Goal: Task Accomplishment & Management: Complete application form

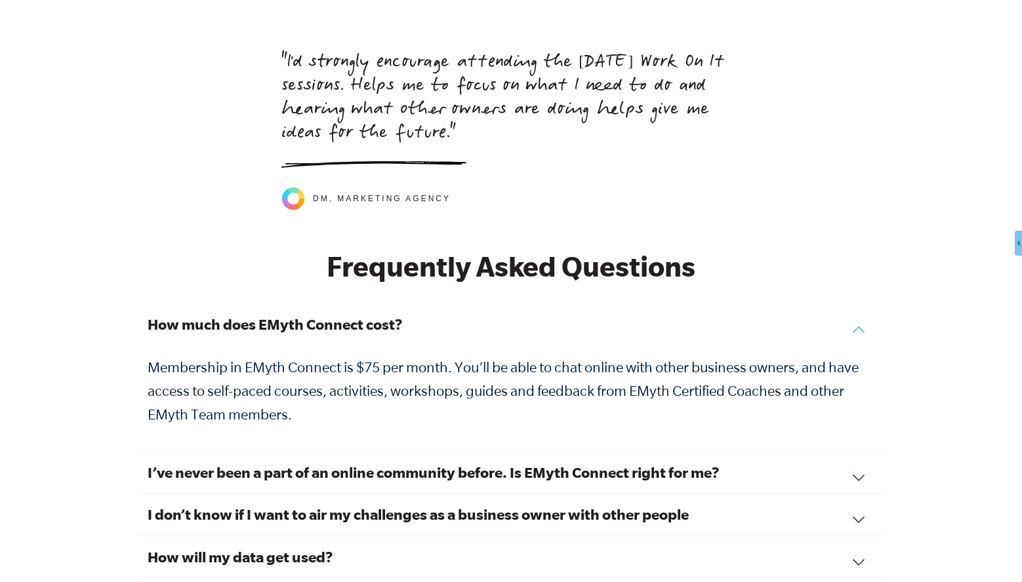
scroll to position [4213, 0]
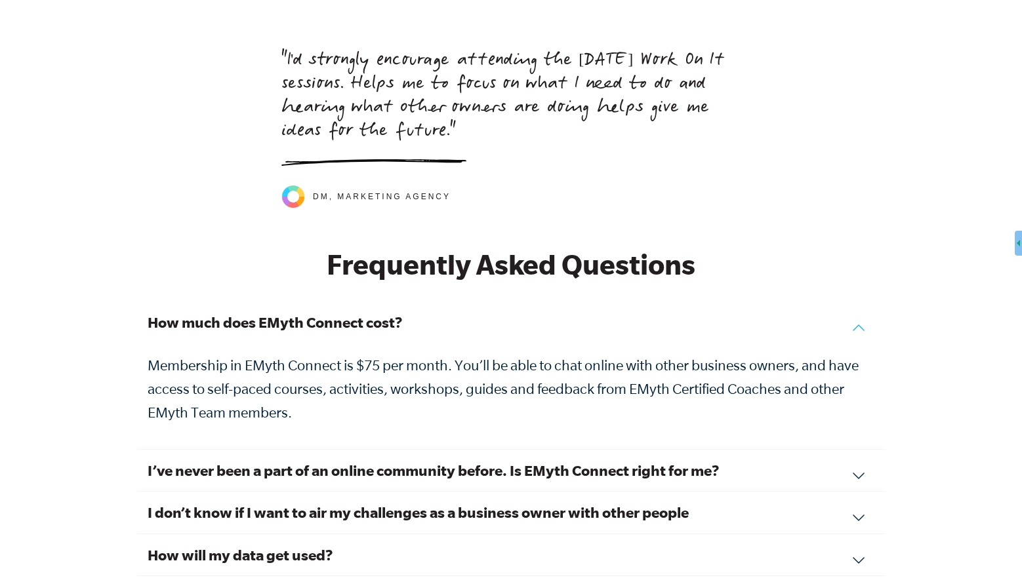
click at [860, 463] on div "I’ve never been a part of an online community before. Is EMyth Connect right fo…" at bounding box center [511, 471] width 748 height 42
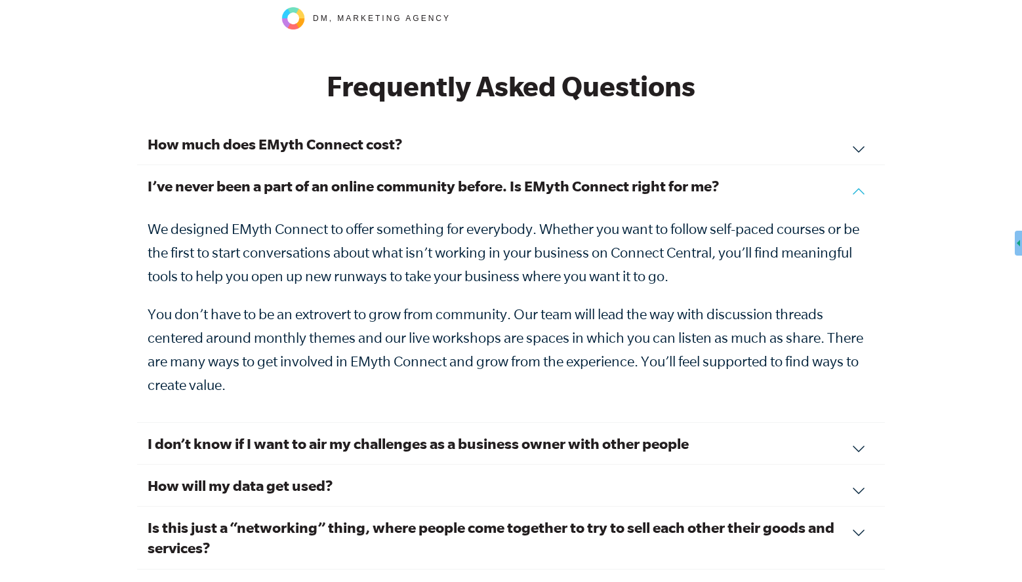
scroll to position [4458, 0]
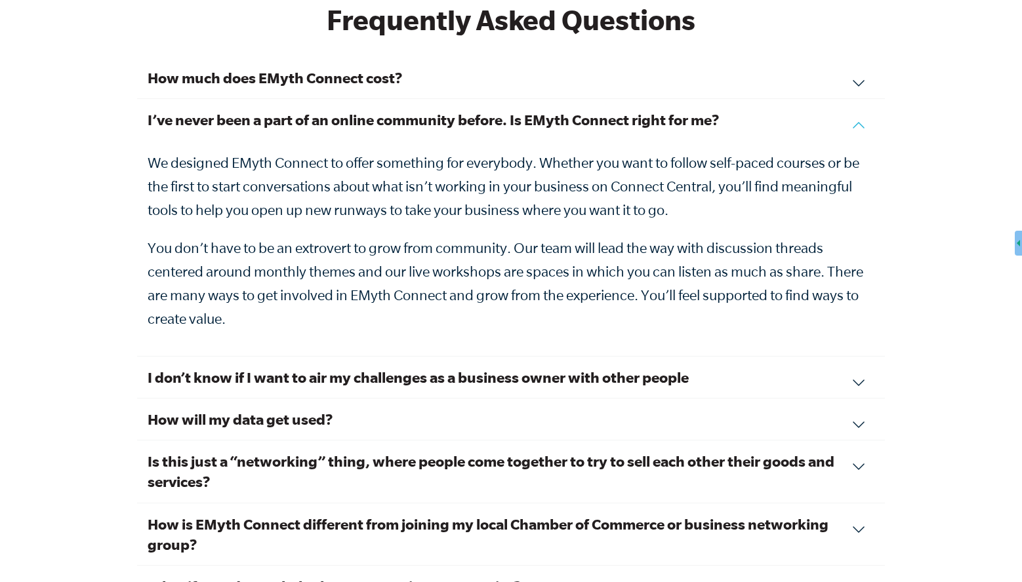
click at [860, 365] on div "I don’t know if I want to air my challenges as a business owner with other peop…" at bounding box center [511, 378] width 748 height 42
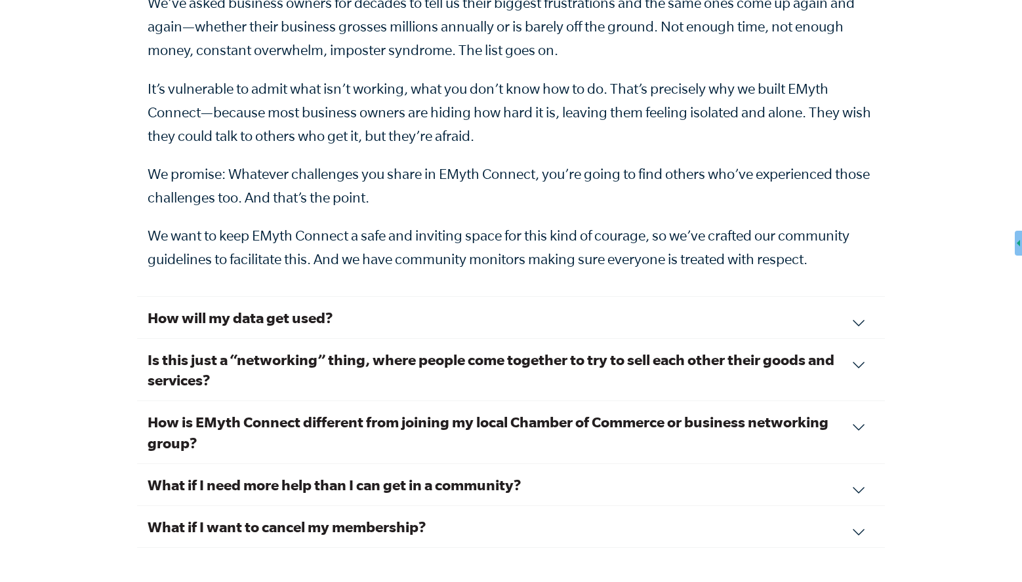
scroll to position [4677, 0]
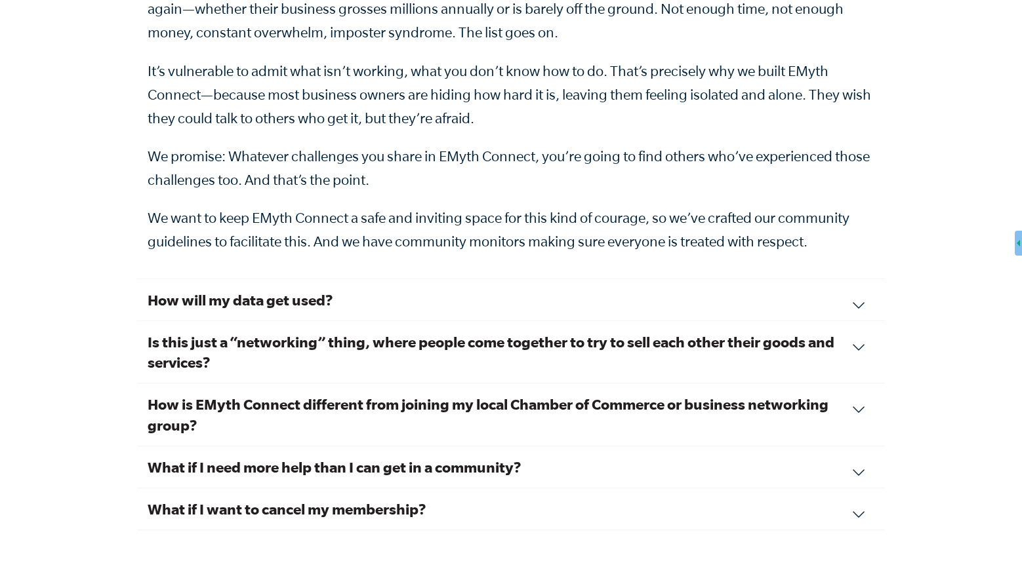
click at [860, 390] on div "How is EMyth Connect different from joining my local Chamber of Commerce or bus…" at bounding box center [511, 415] width 748 height 62
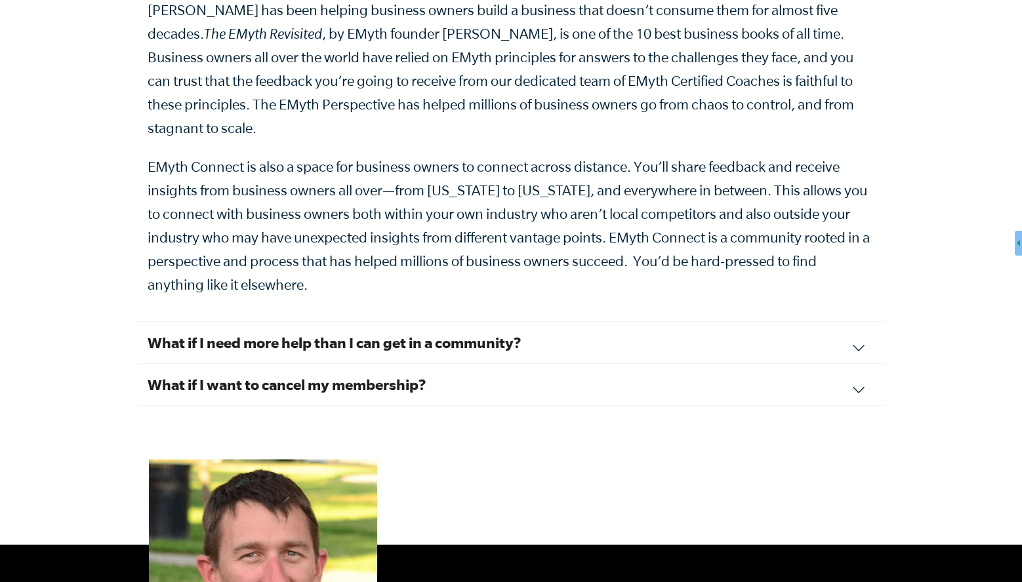
scroll to position [4851, 0]
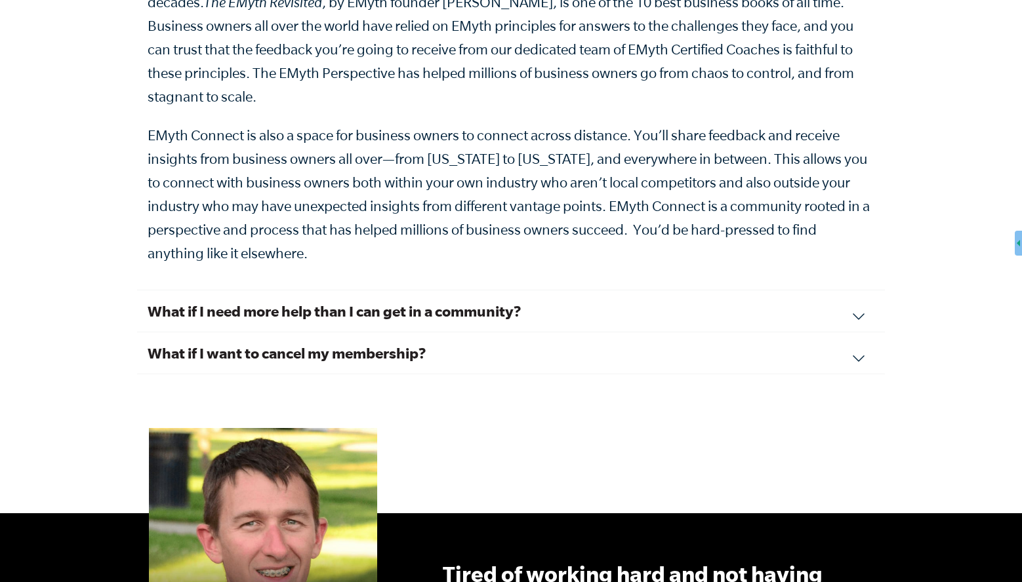
click at [862, 291] on div "What if I need more help than I can get in a community? EMyth Connect is the fi…" at bounding box center [511, 312] width 748 height 42
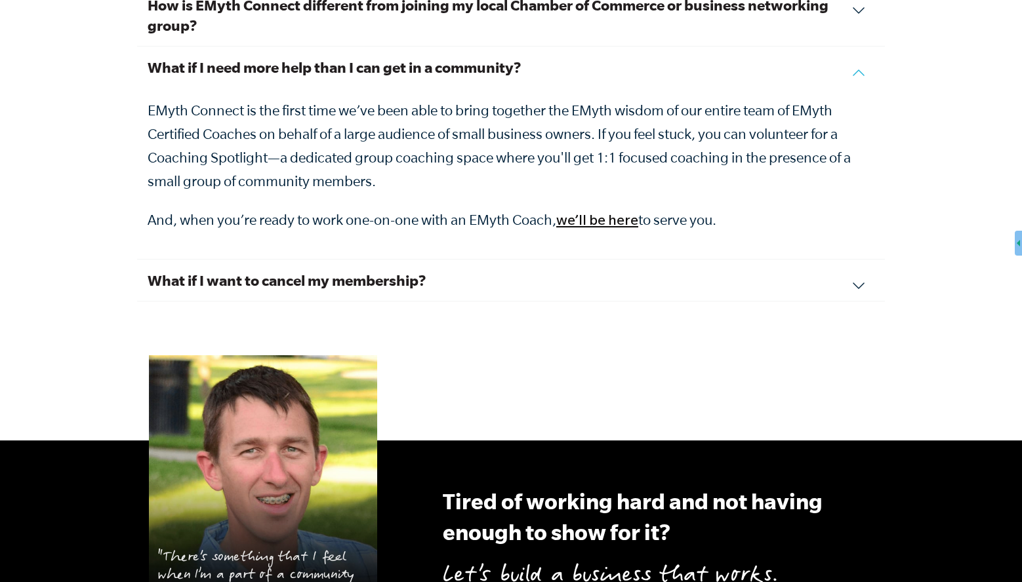
scroll to position [4734, 0]
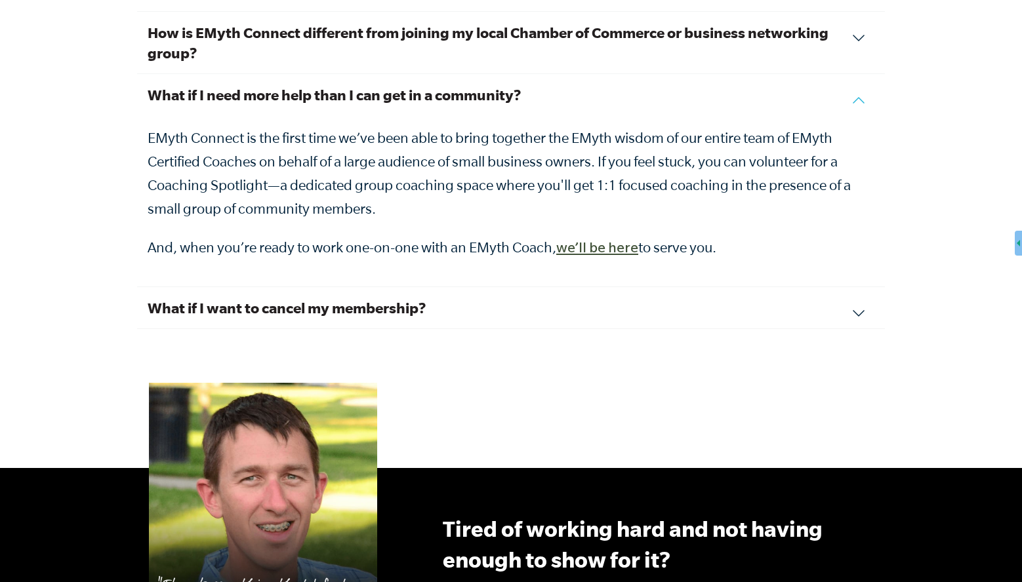
click at [575, 242] on link "we’ll be here" at bounding box center [597, 250] width 82 height 16
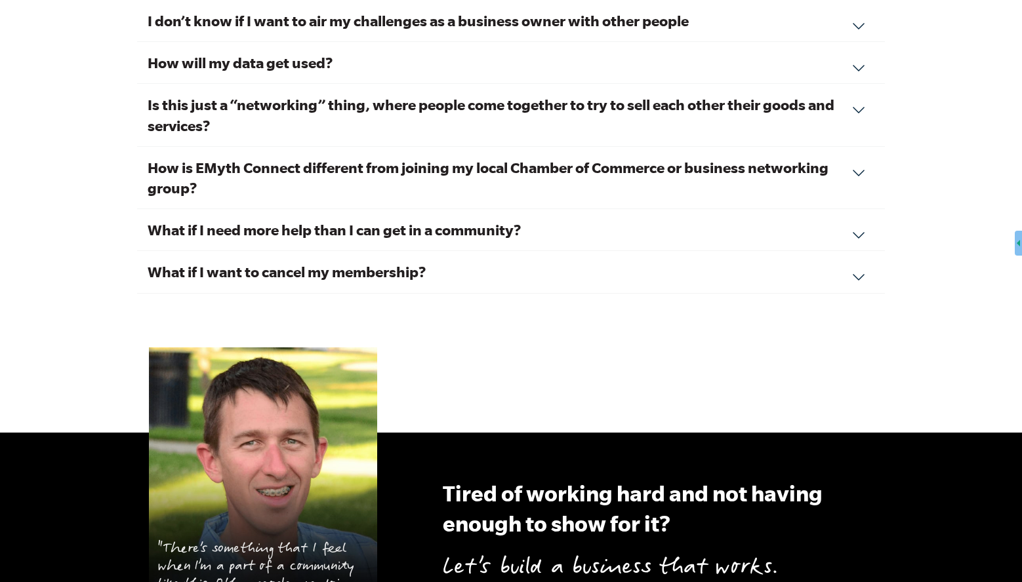
scroll to position [4073, 0]
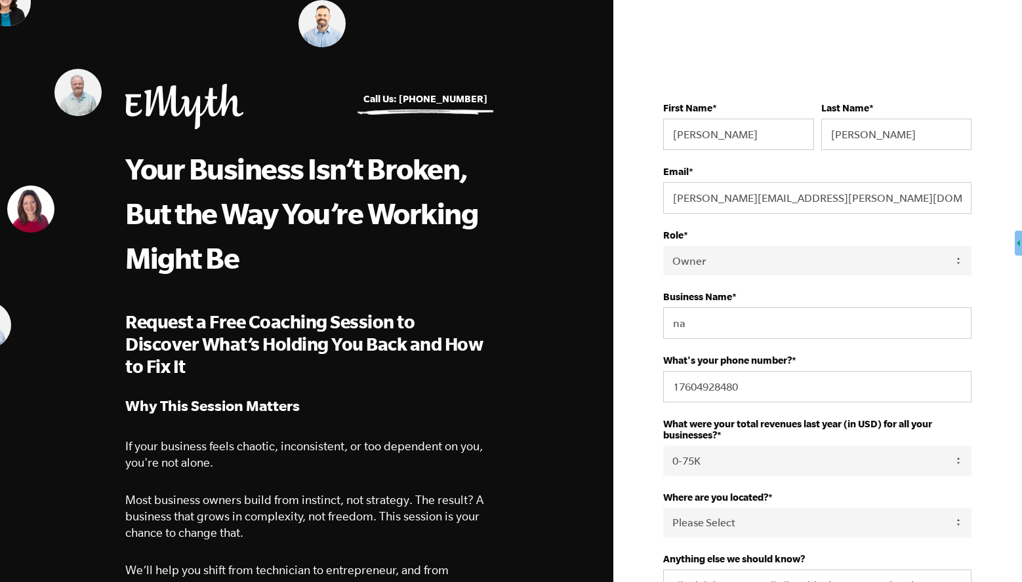
select select "Owner"
select select "0-75K"
select select "[GEOGRAPHIC_DATA]"
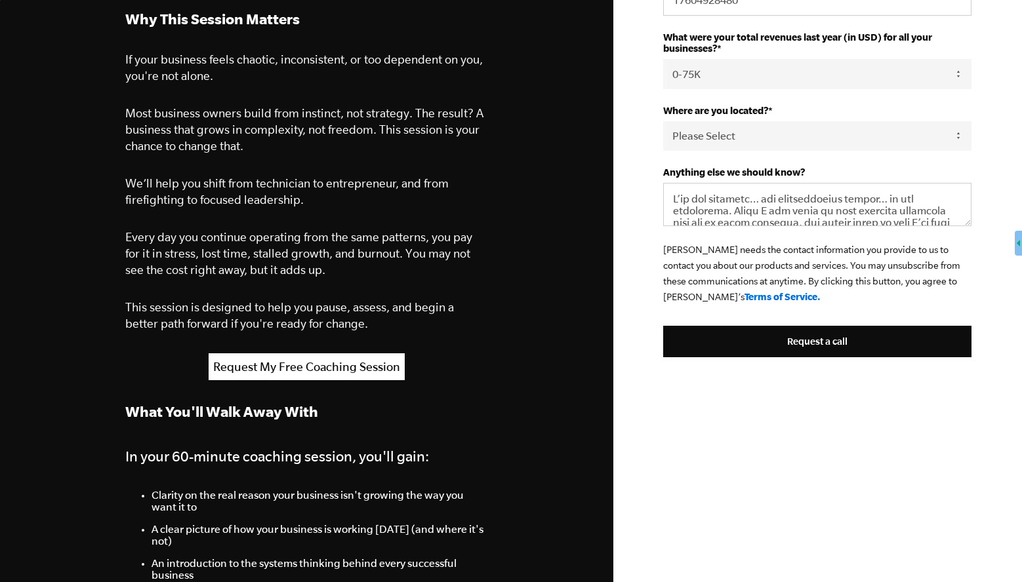
scroll to position [299, 0]
